Goal: Transaction & Acquisition: Book appointment/travel/reservation

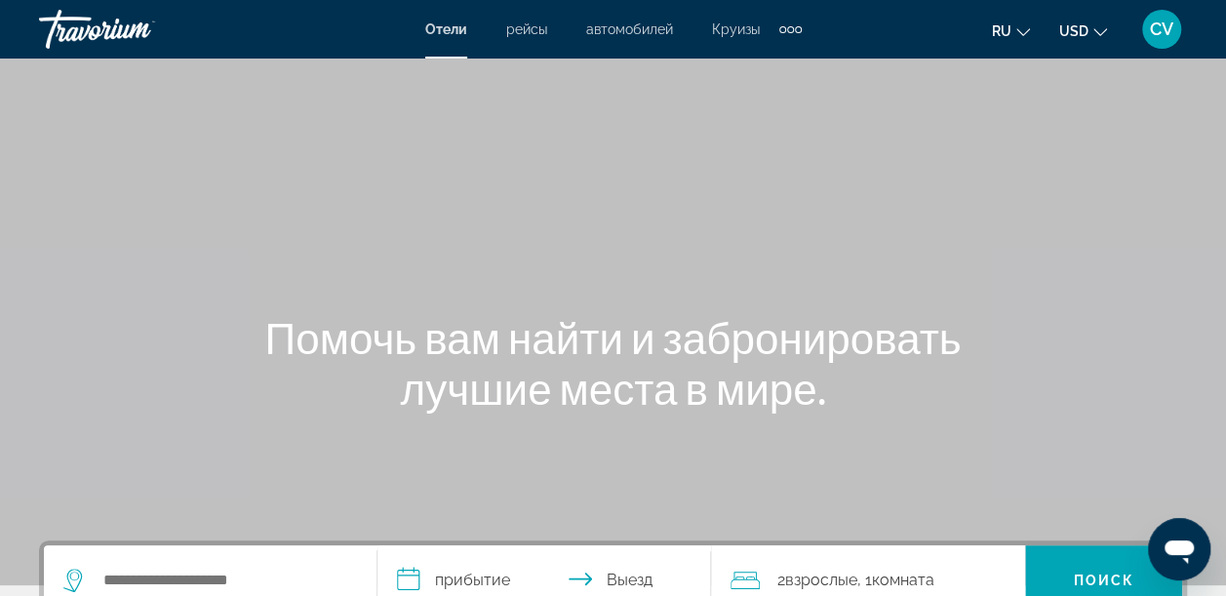
click at [784, 22] on div "Zusätzliche Navigationselemente" at bounding box center [790, 29] width 22 height 29
click at [786, 33] on div "Отели рейсы автомобилей Круизы деятельность" at bounding box center [742, 65] width 138 height 64
click at [849, 94] on div "Hauptinhalt" at bounding box center [613, 292] width 1226 height 585
click at [526, 24] on span "рейсы" at bounding box center [526, 29] width 41 height 16
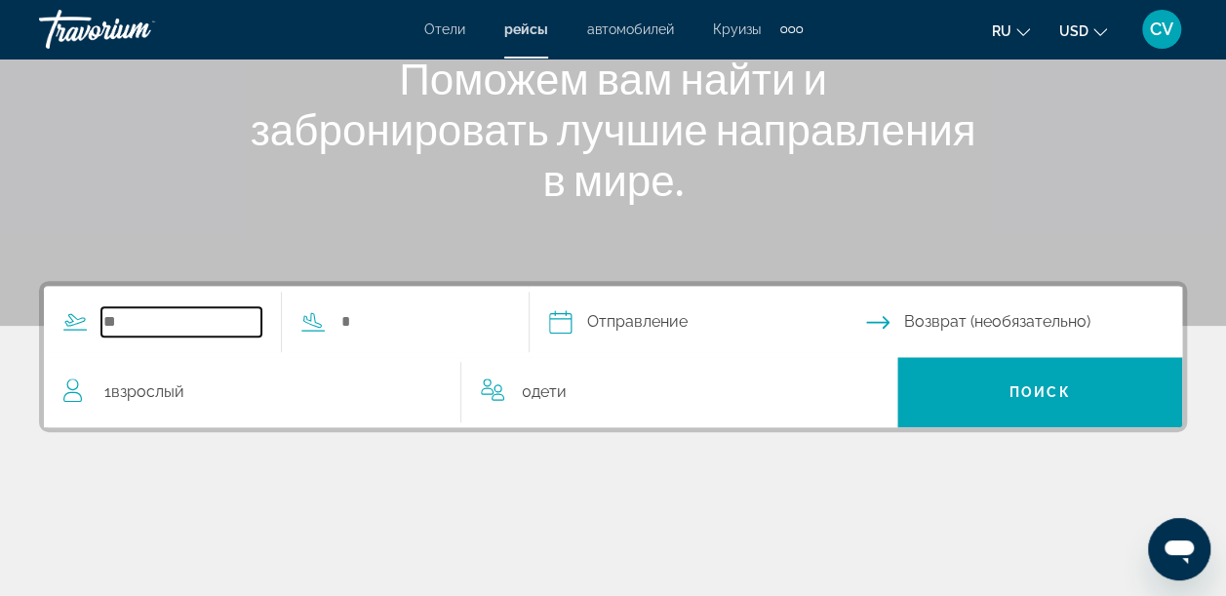
click at [142, 324] on input "Such-Widget" at bounding box center [181, 321] width 160 height 29
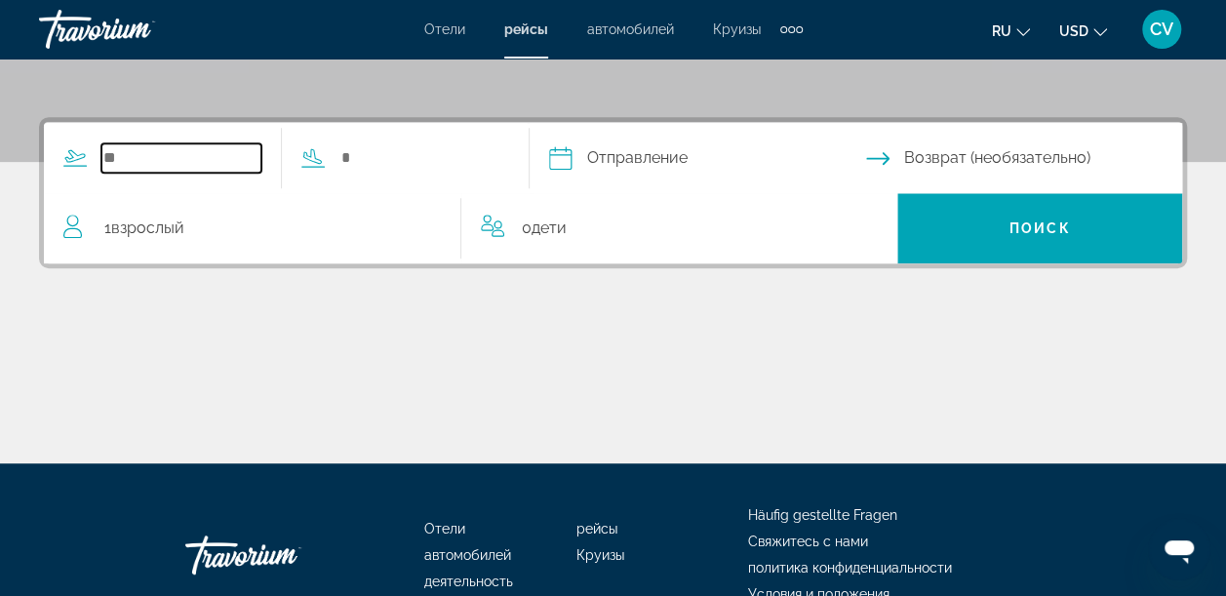
scroll to position [476, 0]
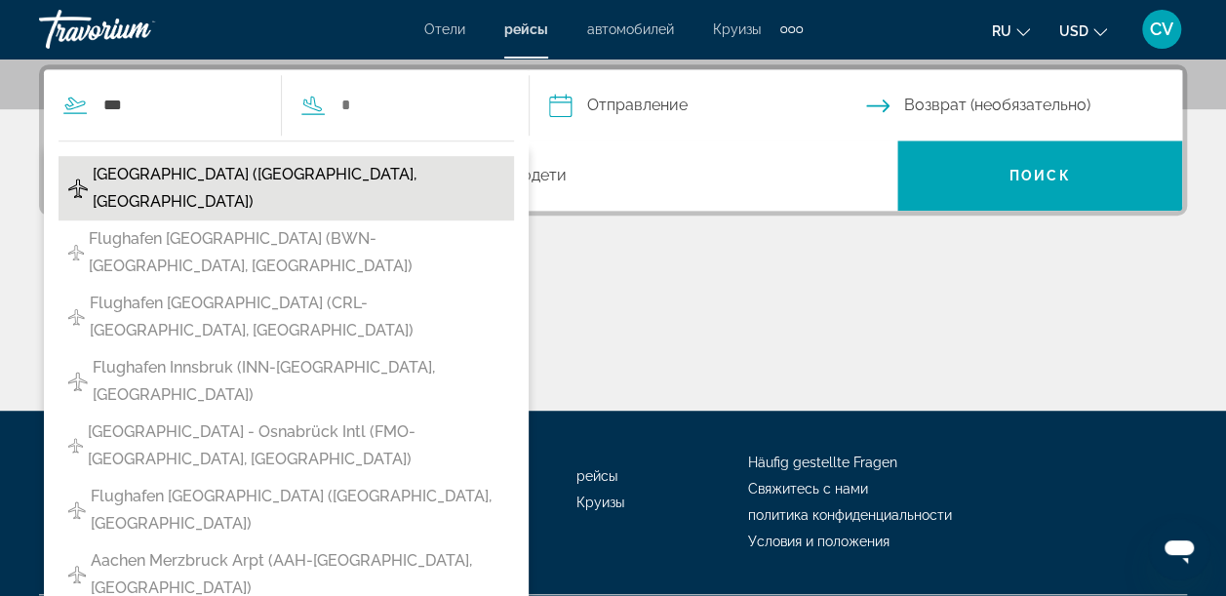
click at [185, 168] on span "[GEOGRAPHIC_DATA] ([GEOGRAPHIC_DATA], [GEOGRAPHIC_DATA])" at bounding box center [299, 188] width 412 height 55
type input "**********"
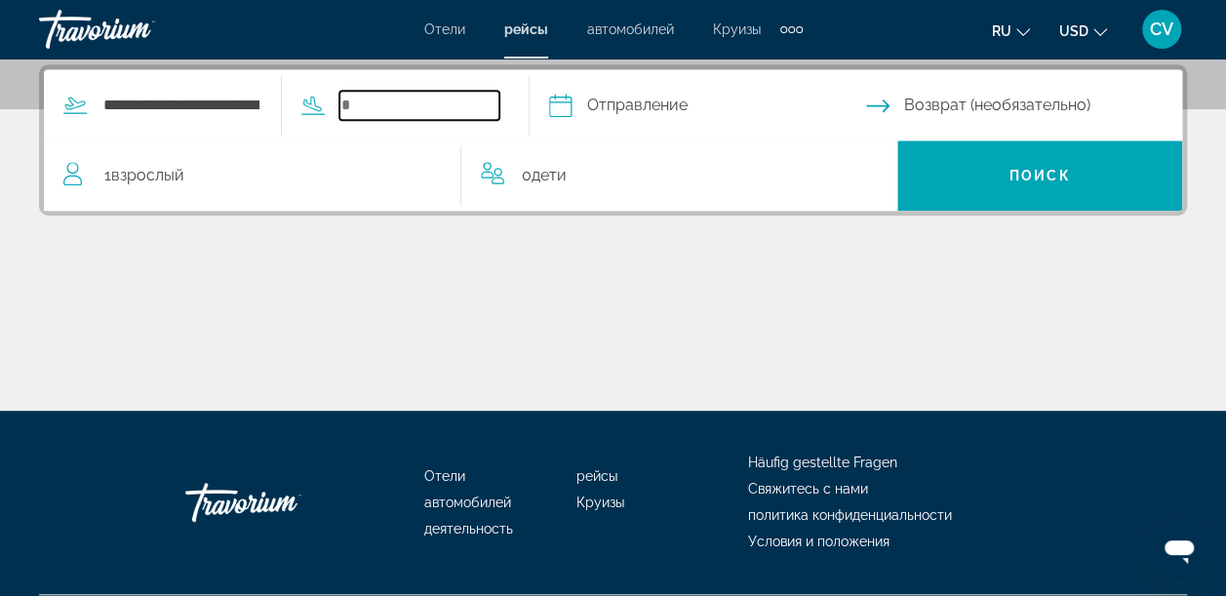
click at [396, 95] on input "Such-Widget" at bounding box center [419, 105] width 160 height 29
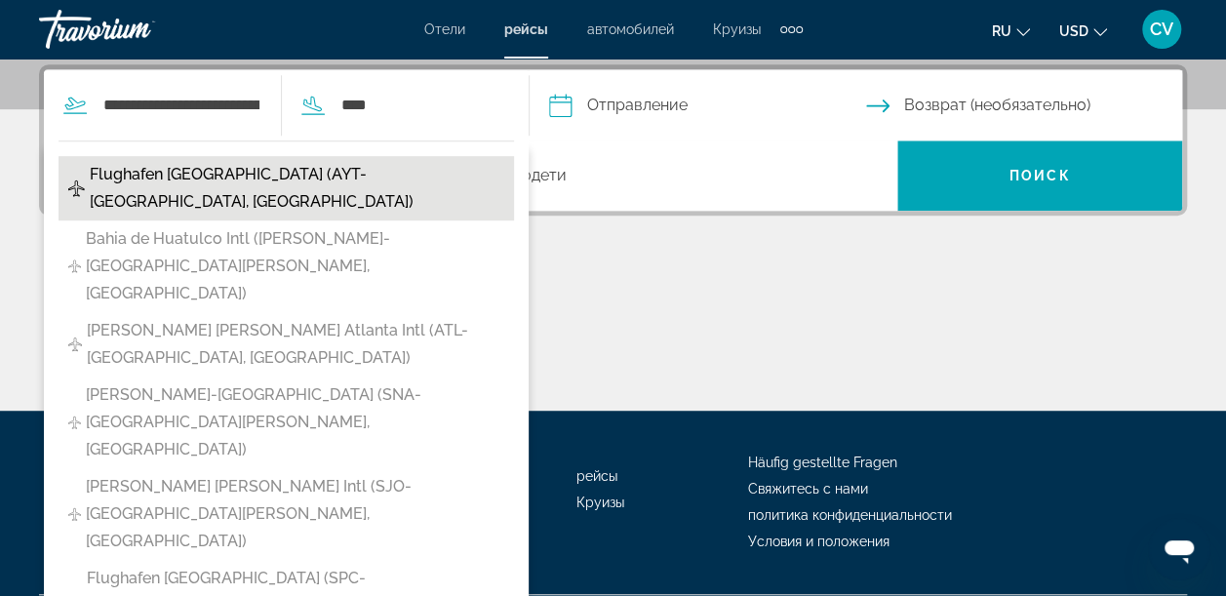
click at [217, 179] on span "Flughafen [GEOGRAPHIC_DATA] (AYT-[GEOGRAPHIC_DATA], [GEOGRAPHIC_DATA])" at bounding box center [297, 188] width 415 height 55
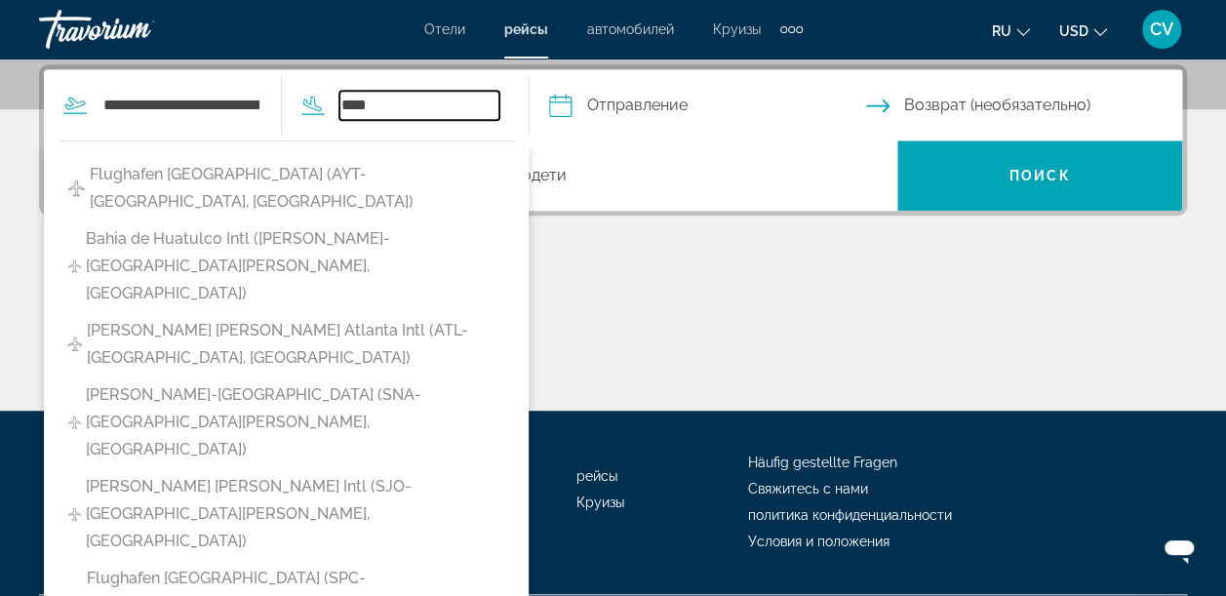
type input "**********"
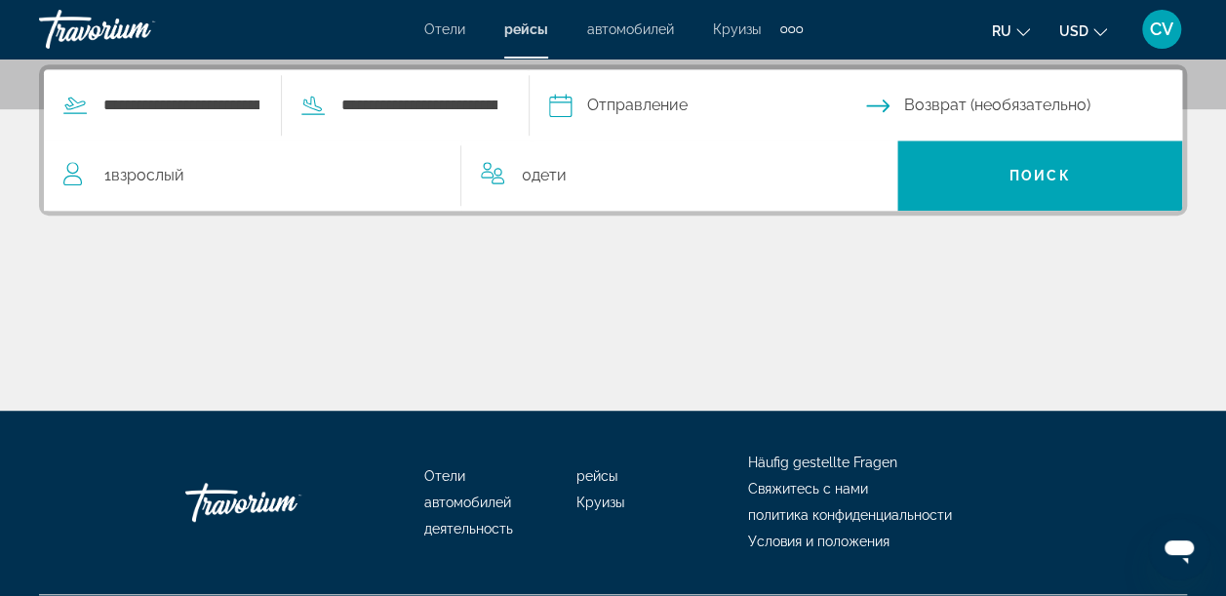
click at [641, 92] on input "Abfahrtsdatum" at bounding box center [706, 108] width 325 height 76
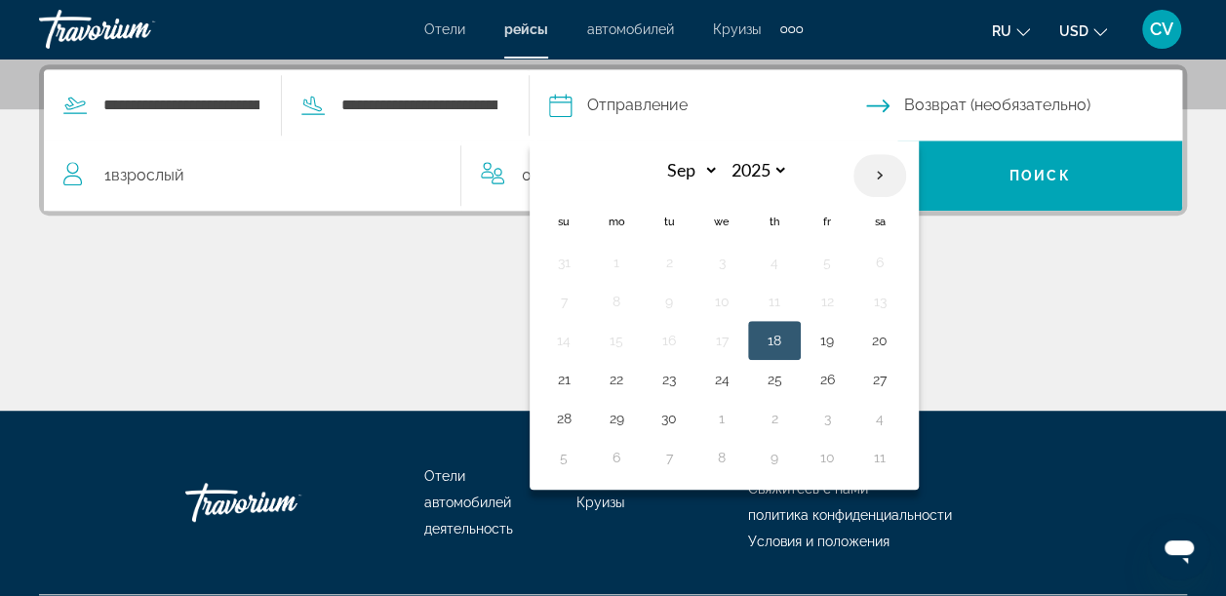
click at [906, 168] on th "Next month" at bounding box center [880, 175] width 53 height 43
select select "*"
click at [632, 335] on button "13" at bounding box center [616, 340] width 31 height 27
type input "**********"
select select "*"
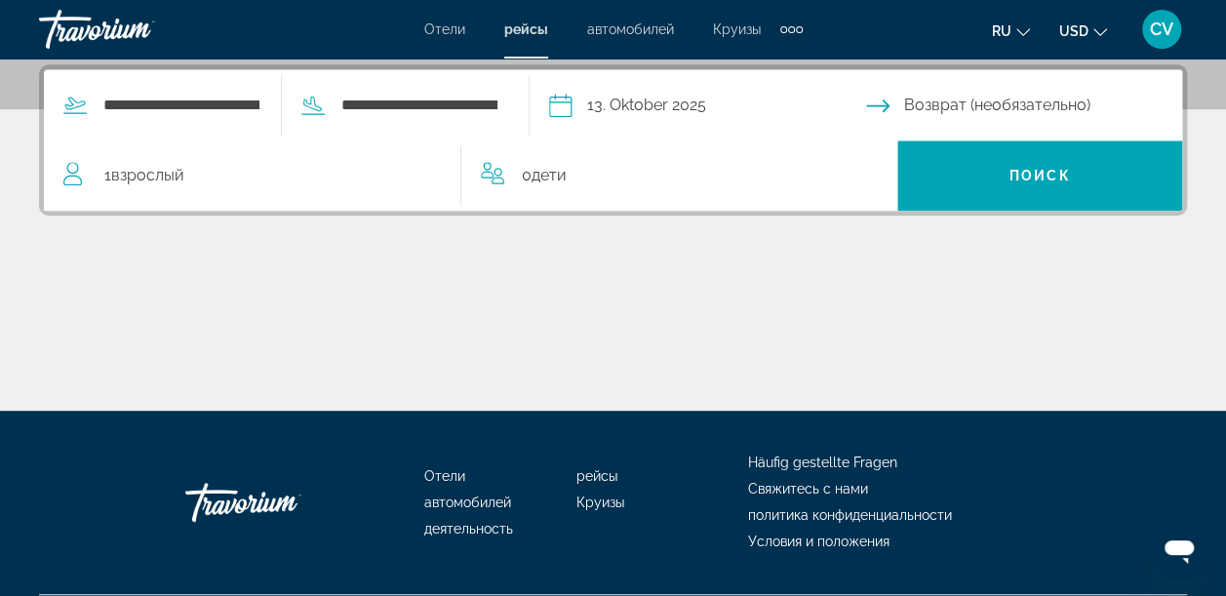
click at [978, 111] on input "Datum der Rückgabe" at bounding box center [1028, 108] width 325 height 76
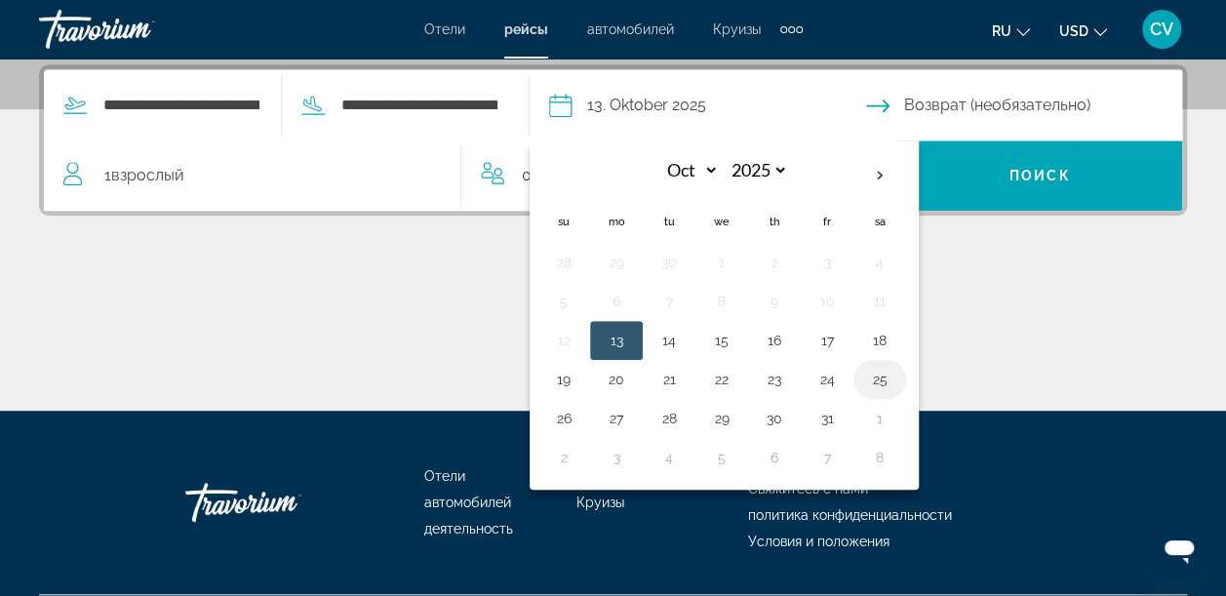
click at [895, 373] on button "25" at bounding box center [879, 379] width 31 height 27
type input "**********"
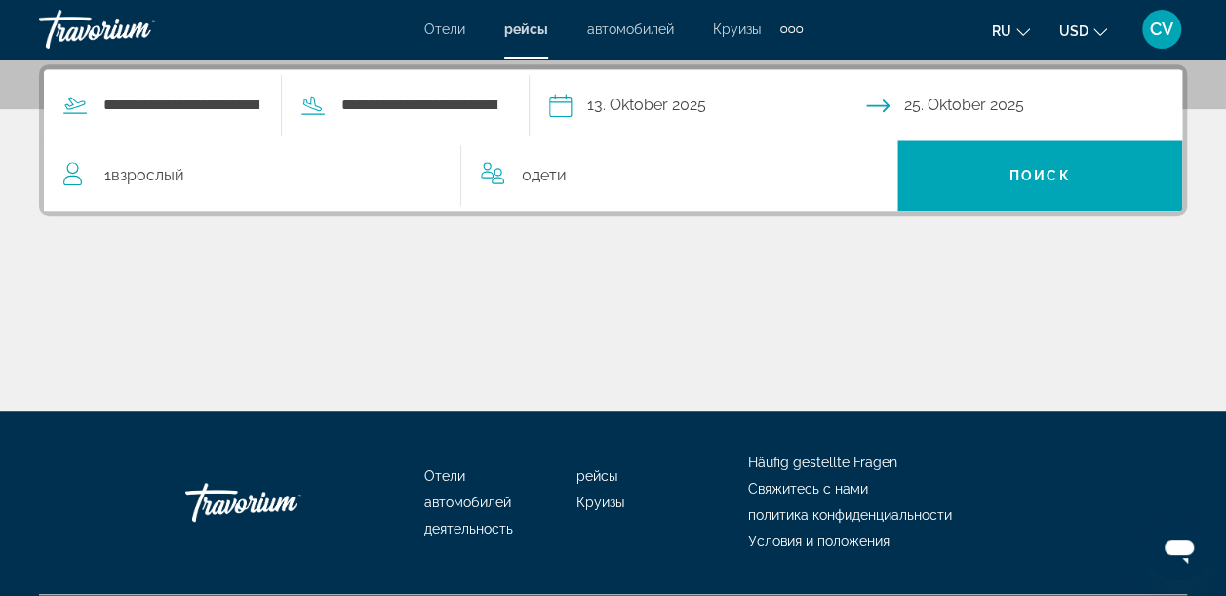
click at [254, 174] on div "1 Взрослый Взрослые" at bounding box center [261, 175] width 397 height 27
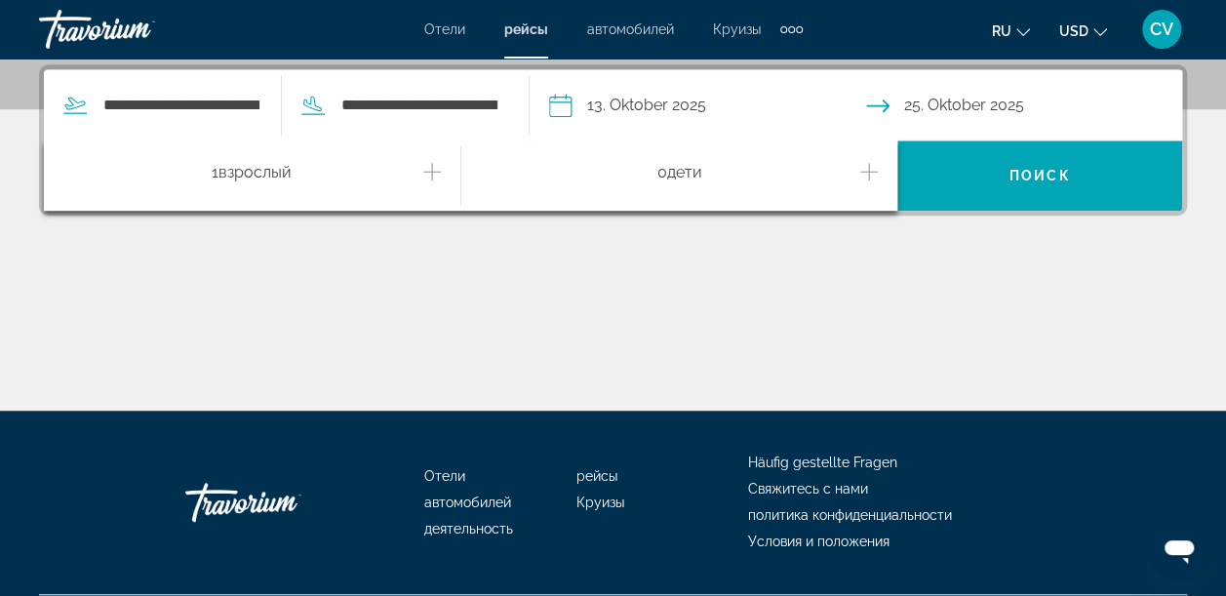
click at [427, 170] on icon "Inkremente Erwachsene" at bounding box center [432, 172] width 18 height 18
click at [858, 166] on div "0 Ребенок Дети" at bounding box center [680, 176] width 398 height 34
click at [866, 168] on icon "Untergeordnete Elemente inkrementieren" at bounding box center [869, 171] width 18 height 23
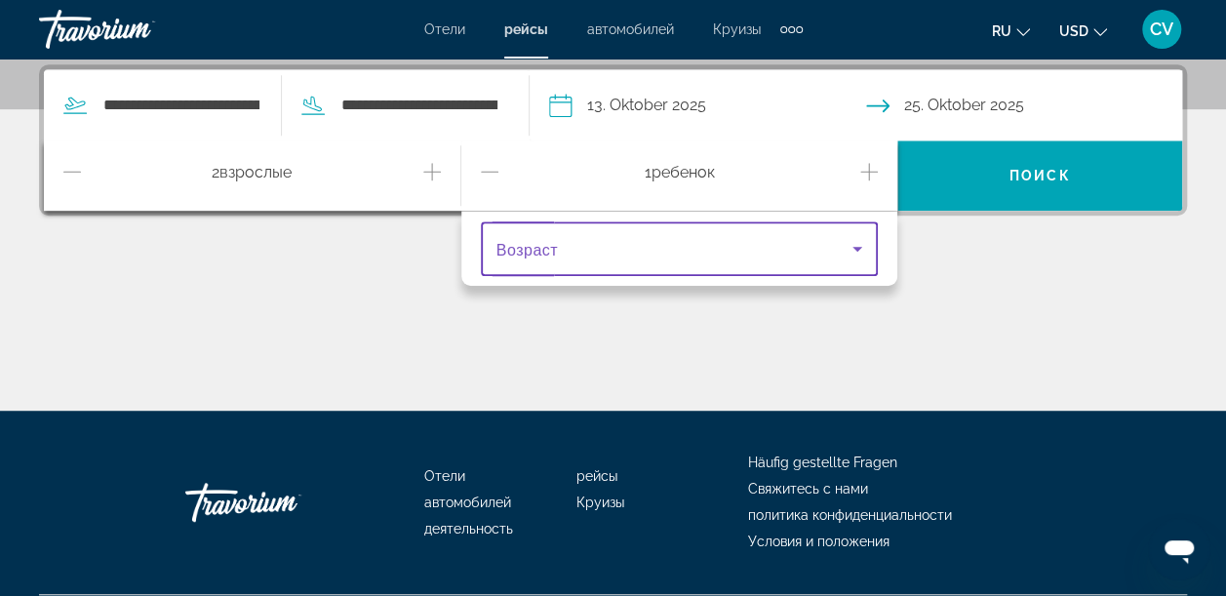
click at [866, 239] on icon "Reisende: 2 Erwachsene, 1 Kind" at bounding box center [857, 248] width 23 height 23
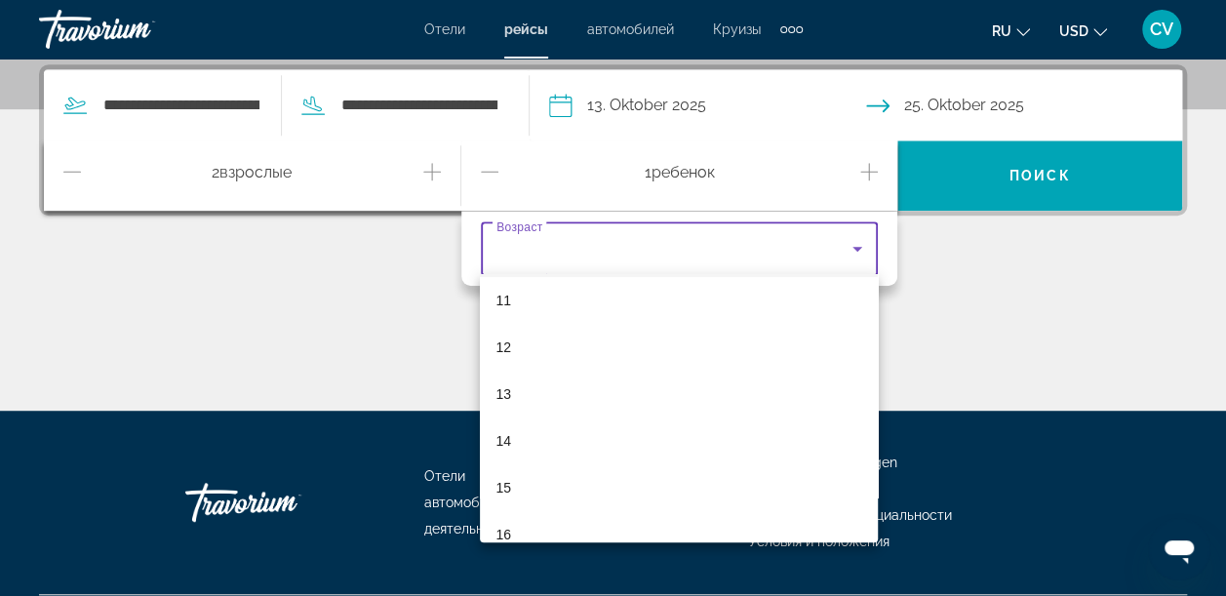
scroll to position [589, 0]
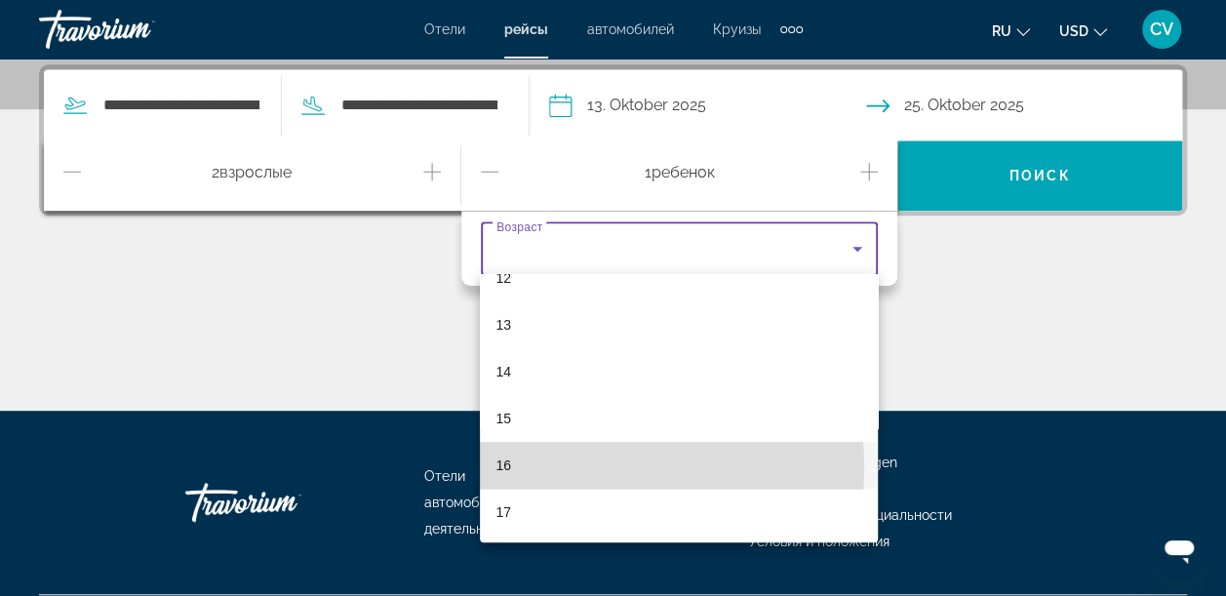
click at [548, 466] on mat-option "16" at bounding box center [679, 465] width 398 height 47
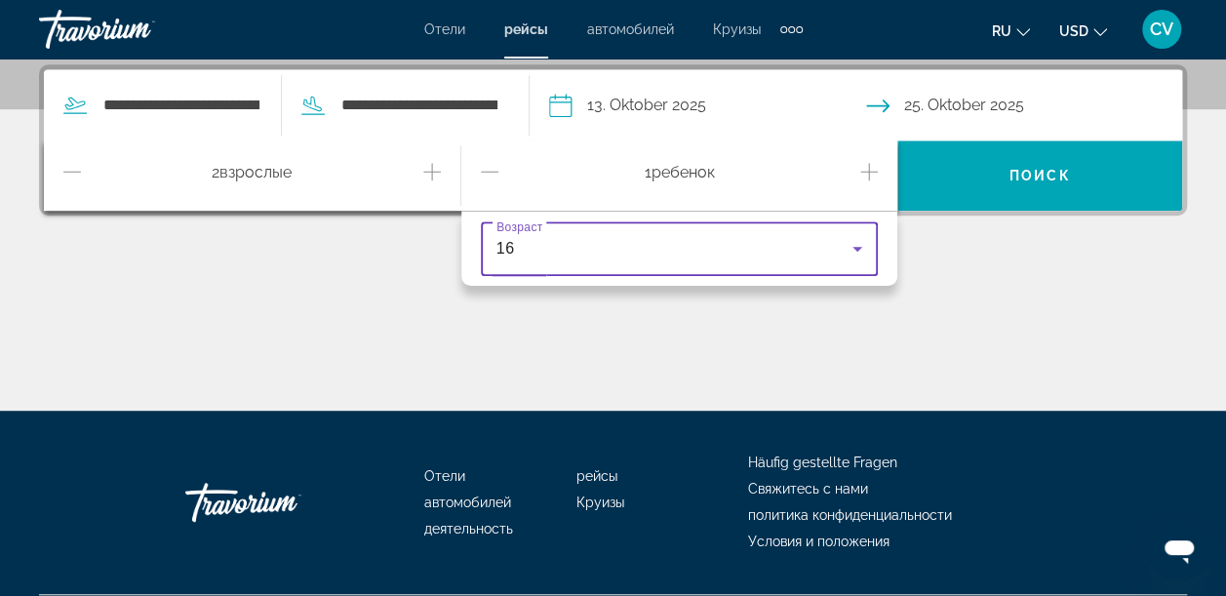
click at [918, 350] on div "Hauptinhalt" at bounding box center [613, 337] width 1148 height 146
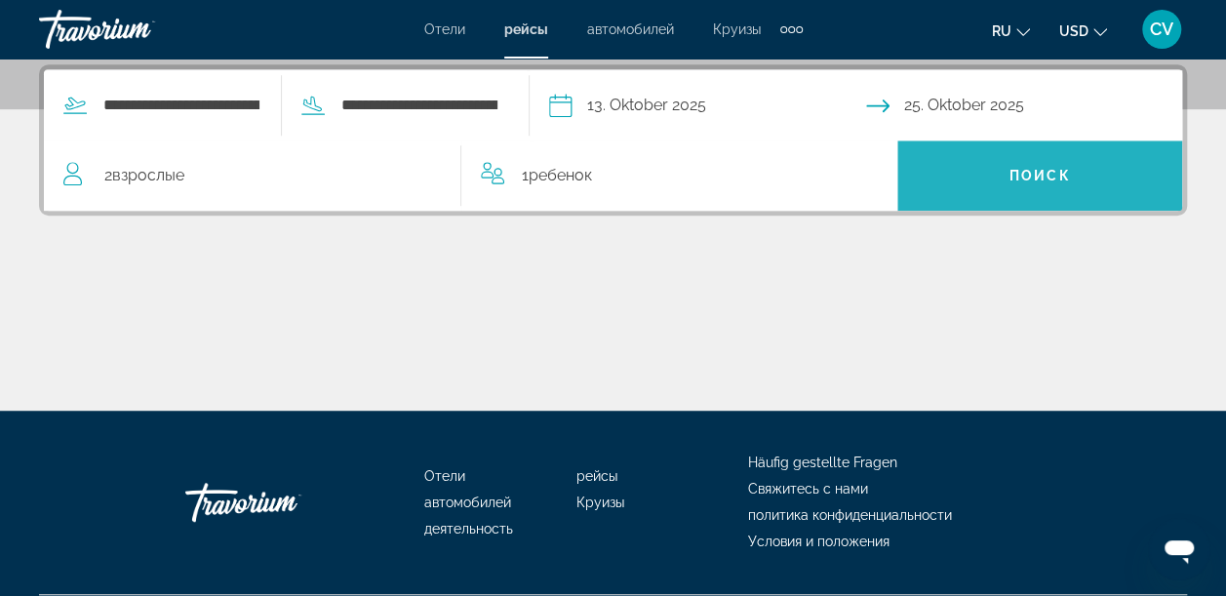
click at [965, 187] on span "Such-Widget" at bounding box center [1039, 175] width 285 height 47
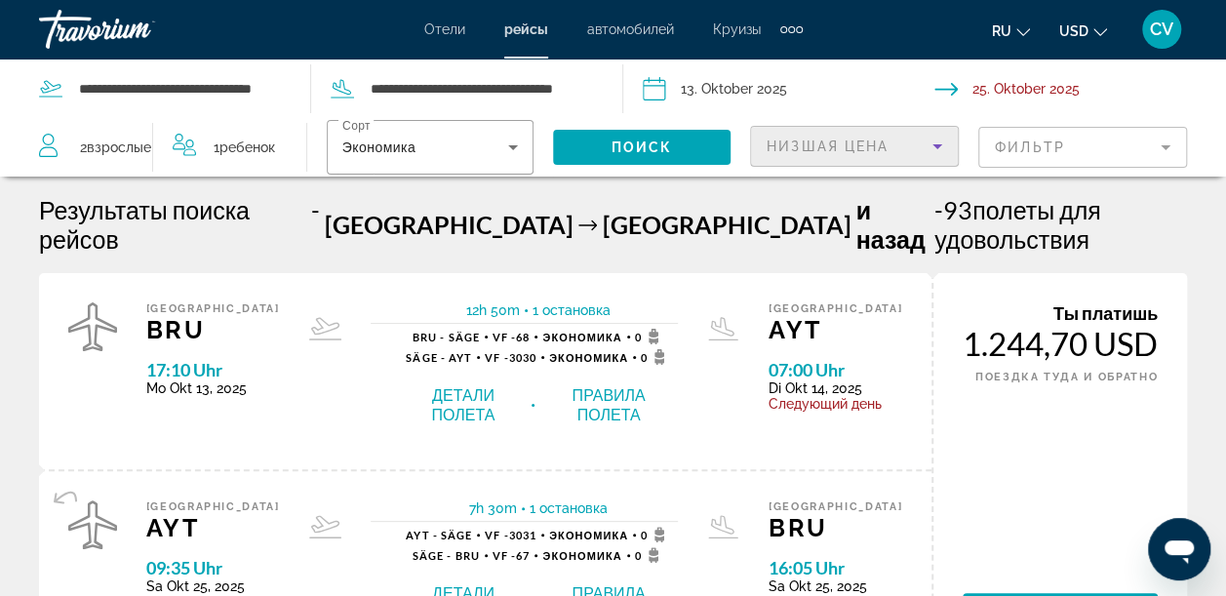
click at [941, 137] on icon "Sortieren nach" at bounding box center [937, 146] width 23 height 23
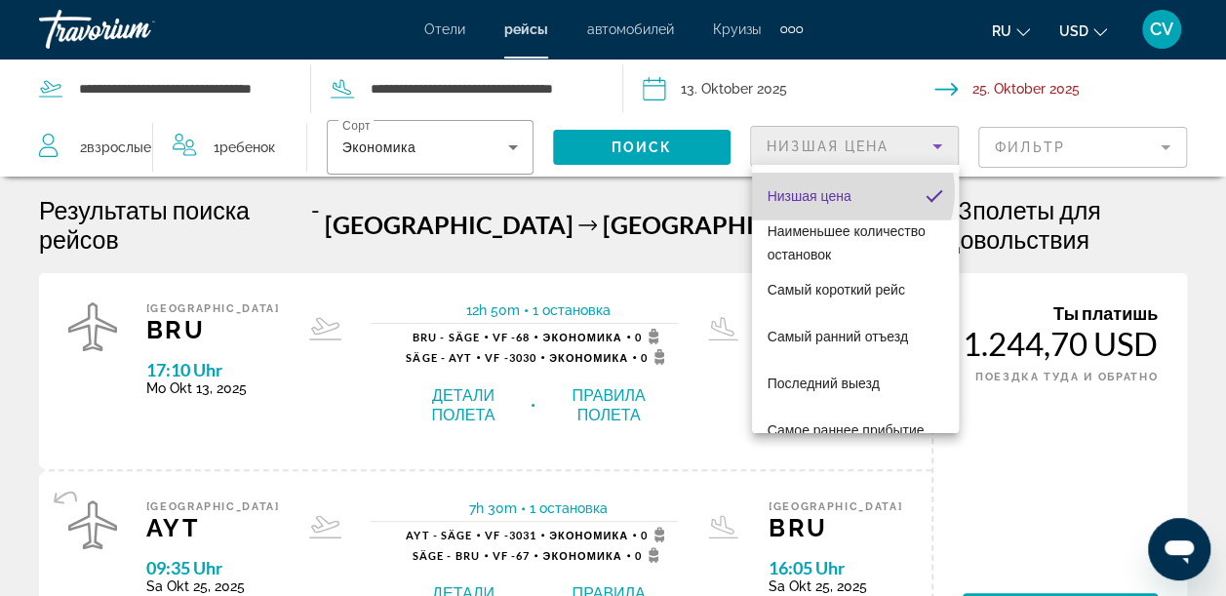
click at [852, 192] on mat-option "Низшая цена" at bounding box center [855, 196] width 207 height 47
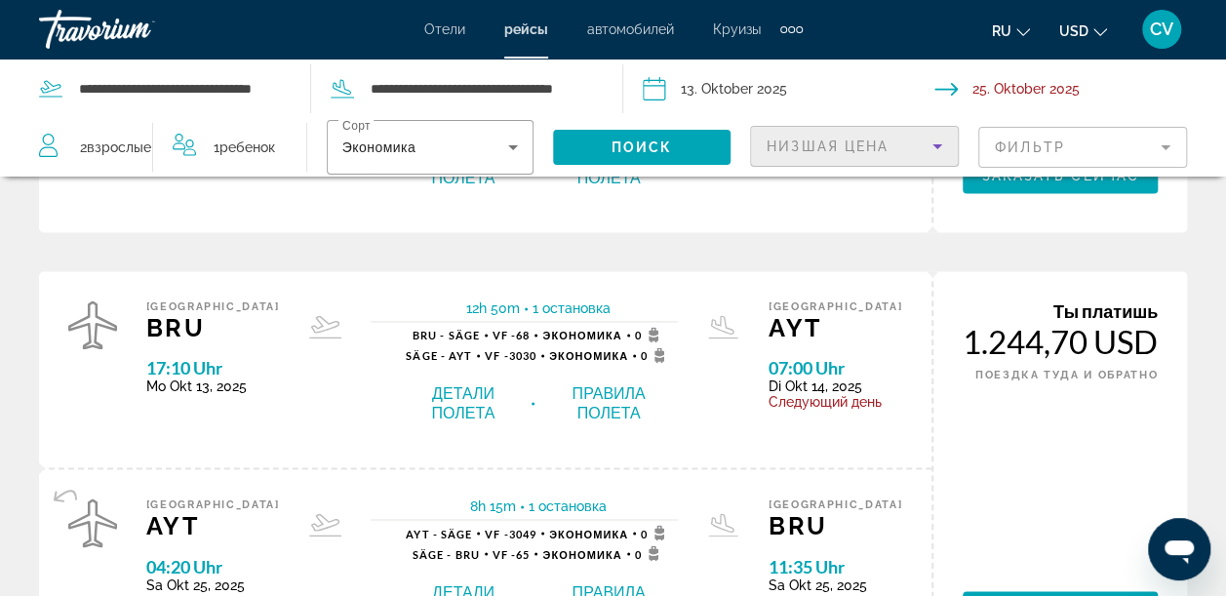
scroll to position [1300, 0]
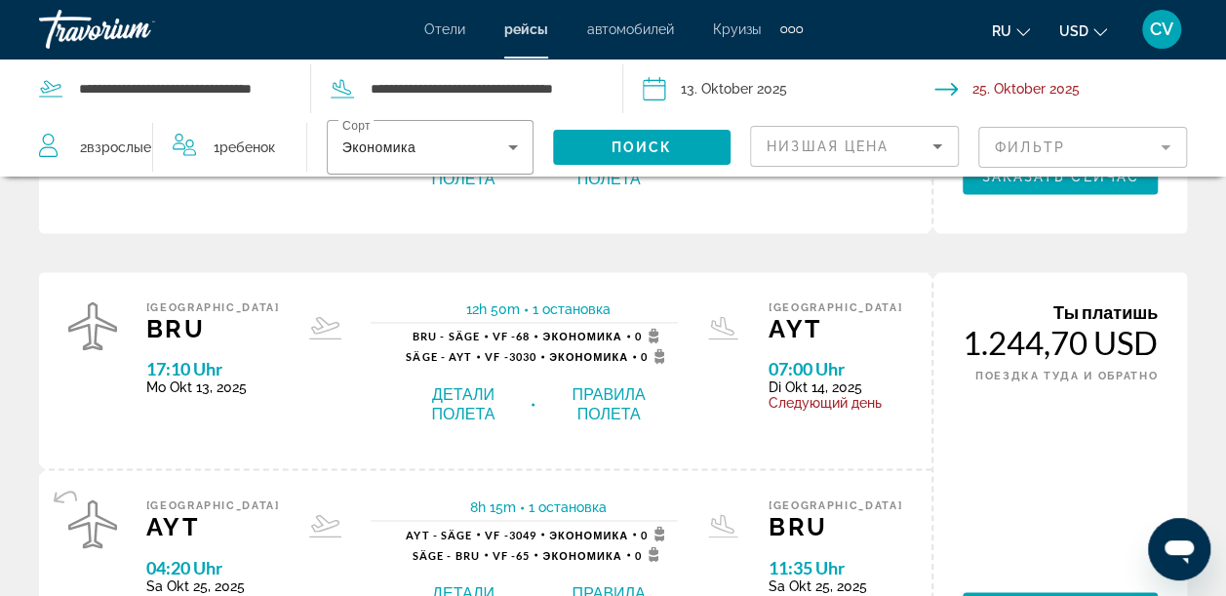
click at [1167, 143] on mat-form-field "Фильтр" at bounding box center [1082, 147] width 209 height 41
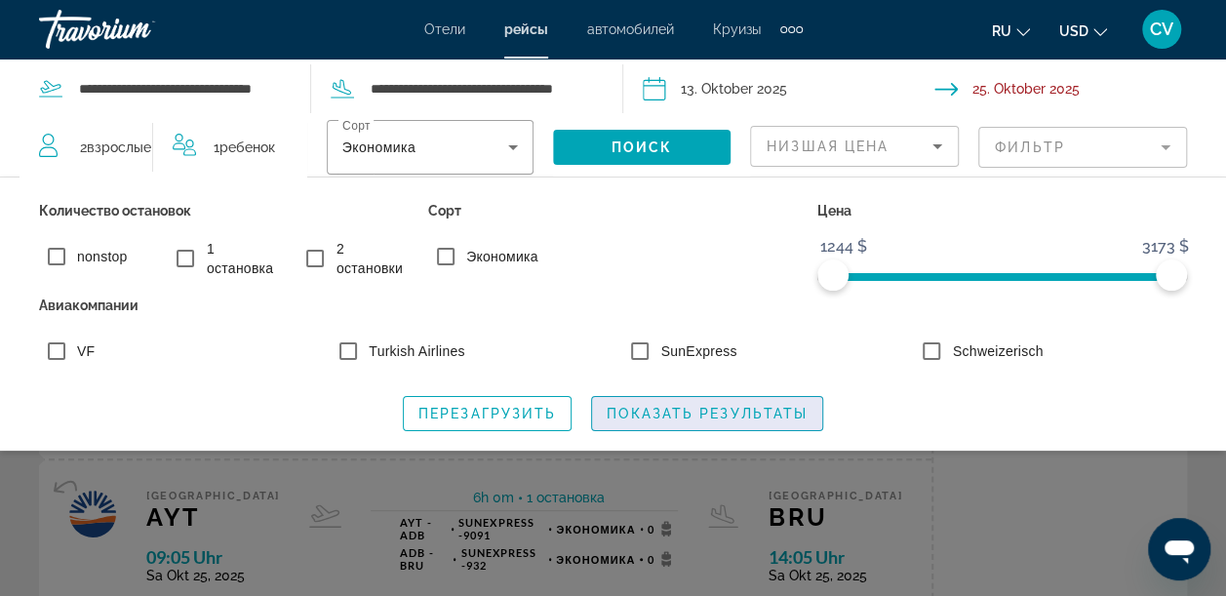
click at [742, 414] on span "Показать результаты" at bounding box center [707, 414] width 201 height 16
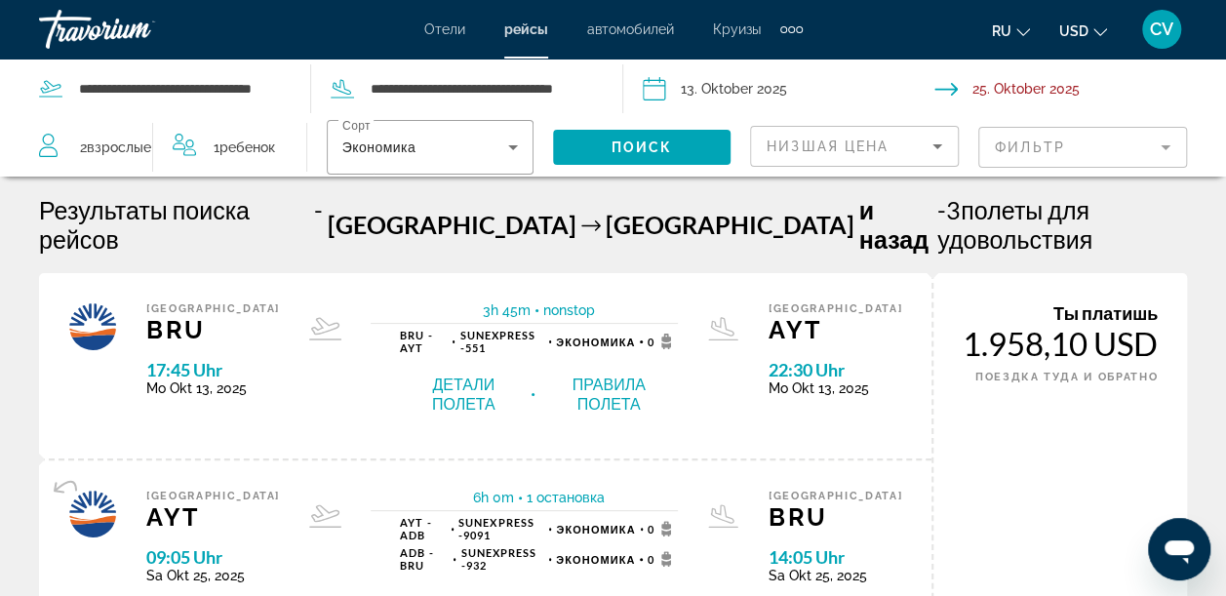
click at [1099, 32] on icon "Währung ändern" at bounding box center [1100, 32] width 14 height 14
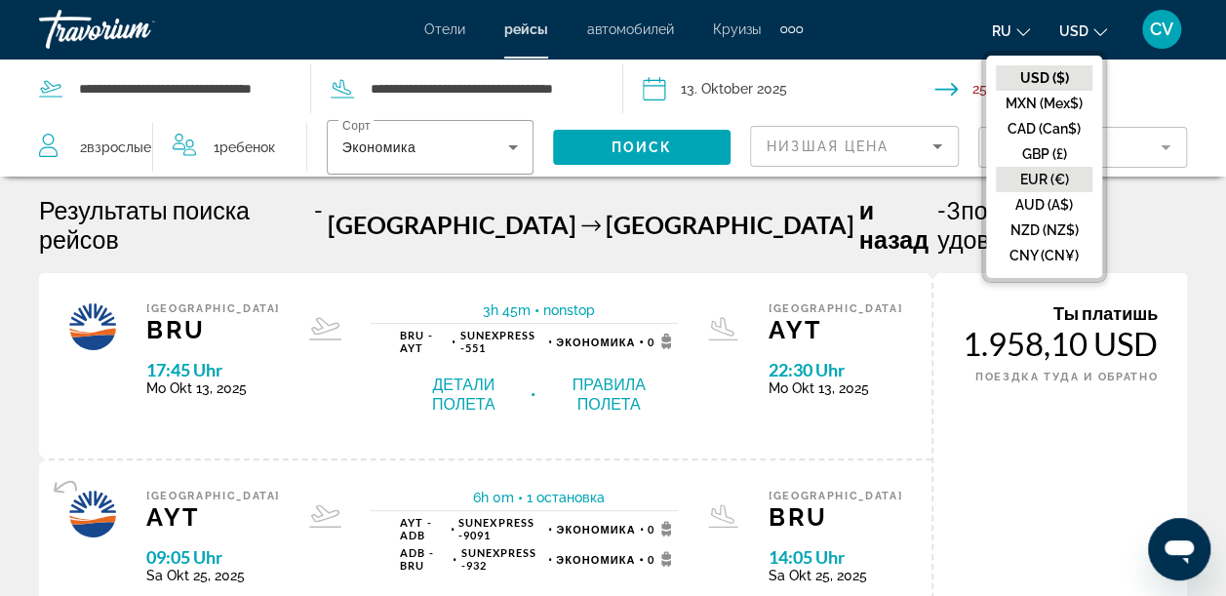
click at [1063, 180] on button "EUR (€)" at bounding box center [1044, 179] width 97 height 25
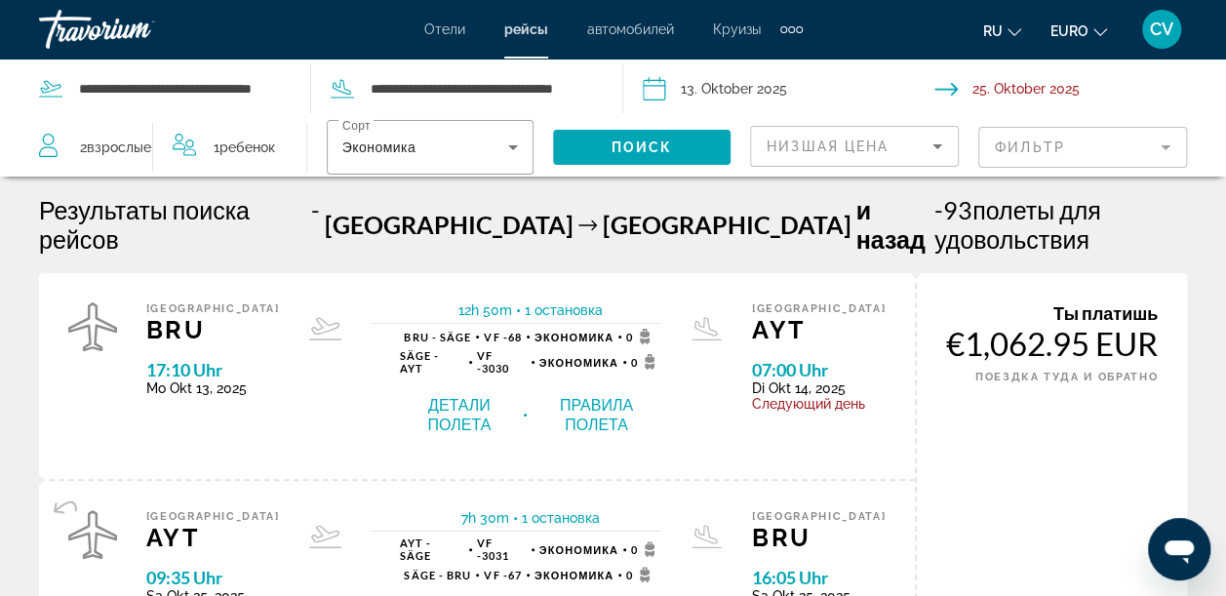
click at [309, 317] on icon "Hauptinhalt" at bounding box center [325, 328] width 32 height 23
click at [1160, 146] on mat-form-field "Фильтр" at bounding box center [1082, 147] width 209 height 41
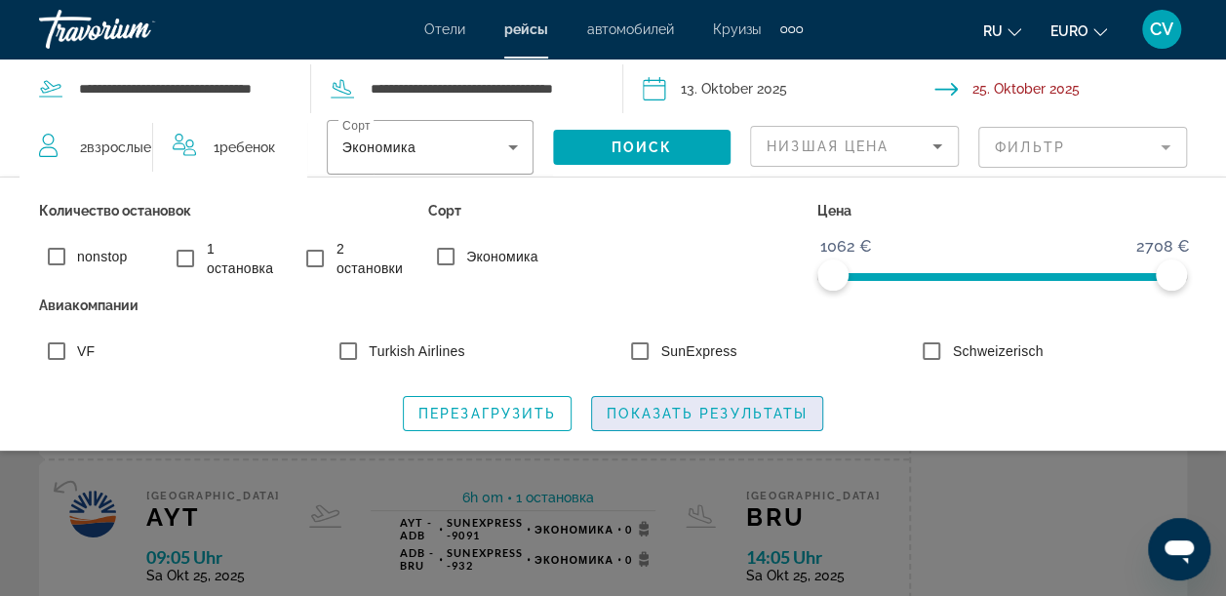
click at [755, 416] on span "Показать результаты" at bounding box center [707, 414] width 201 height 16
